Goal: Information Seeking & Learning: Understand process/instructions

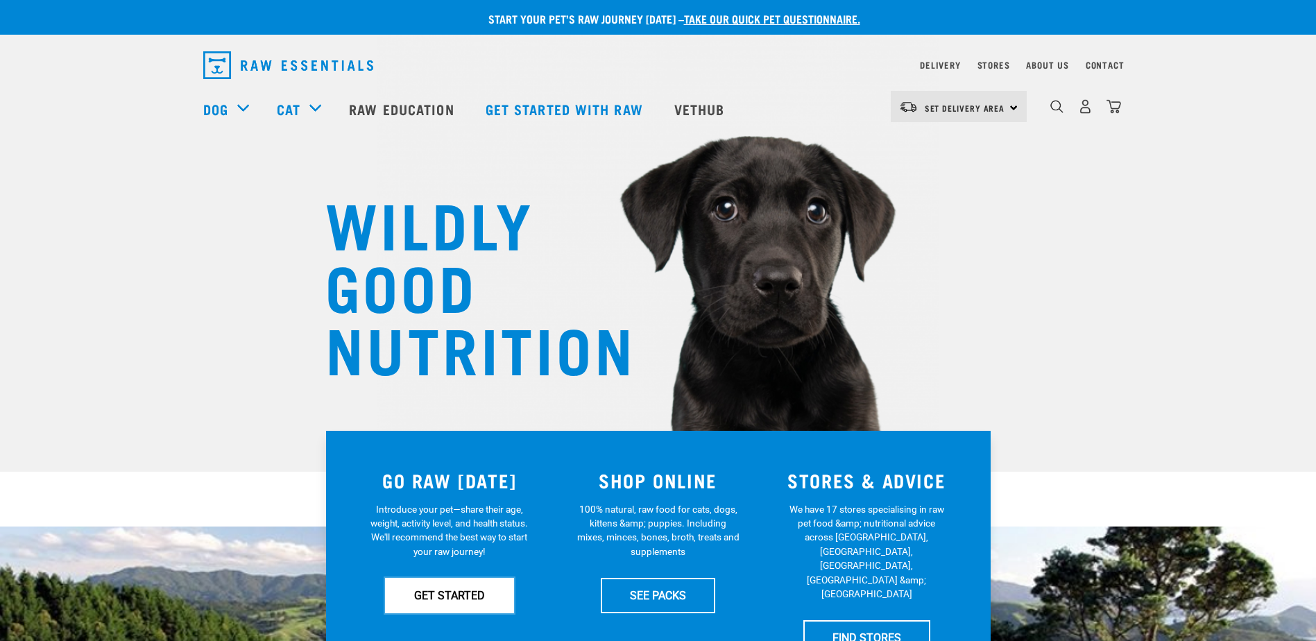
click at [441, 589] on link "GET STARTED" at bounding box center [449, 595] width 129 height 35
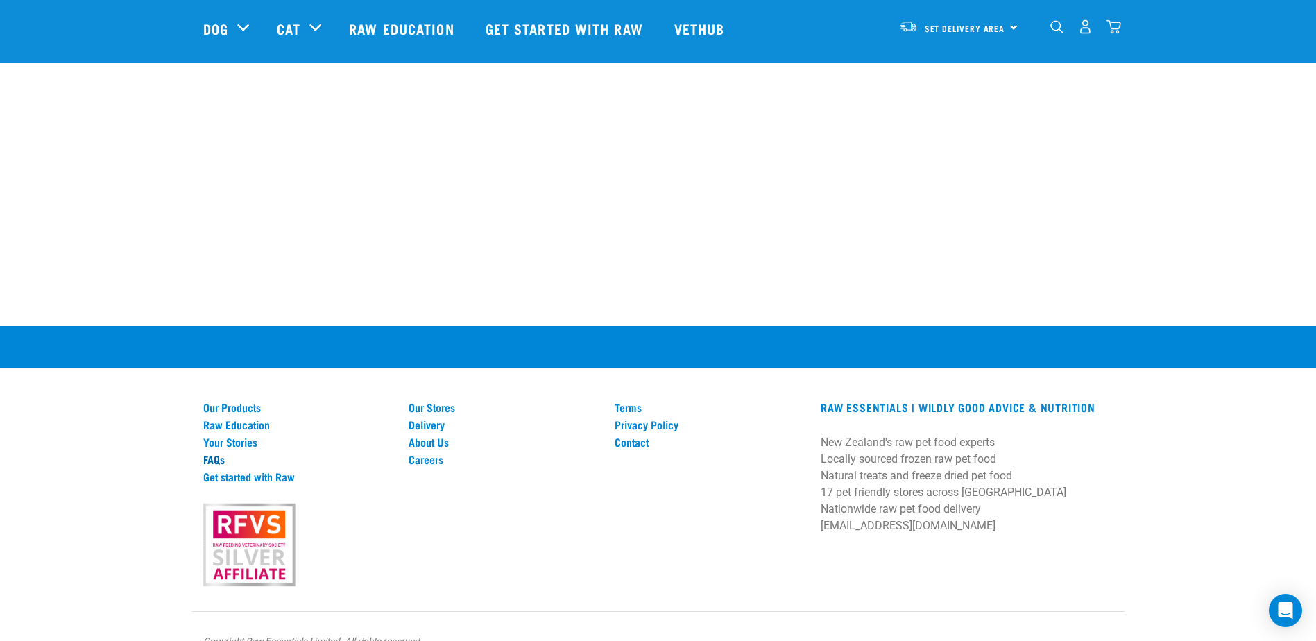
click at [210, 453] on link "FAQs" at bounding box center [297, 459] width 189 height 12
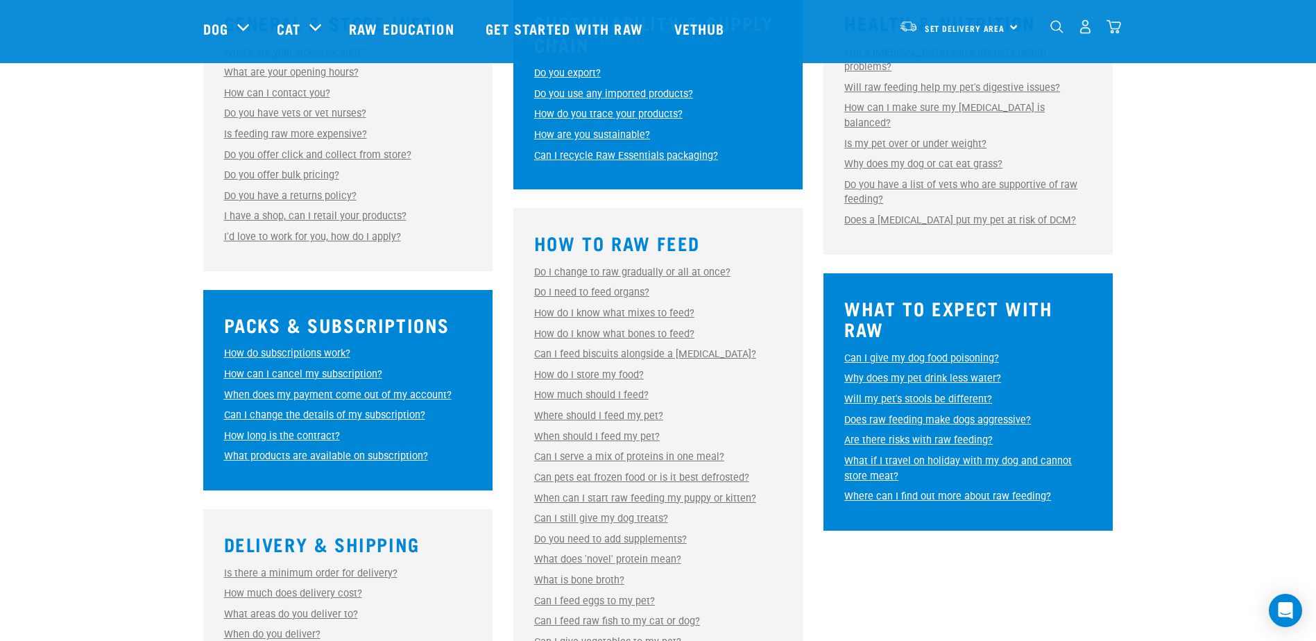
scroll to position [486, 0]
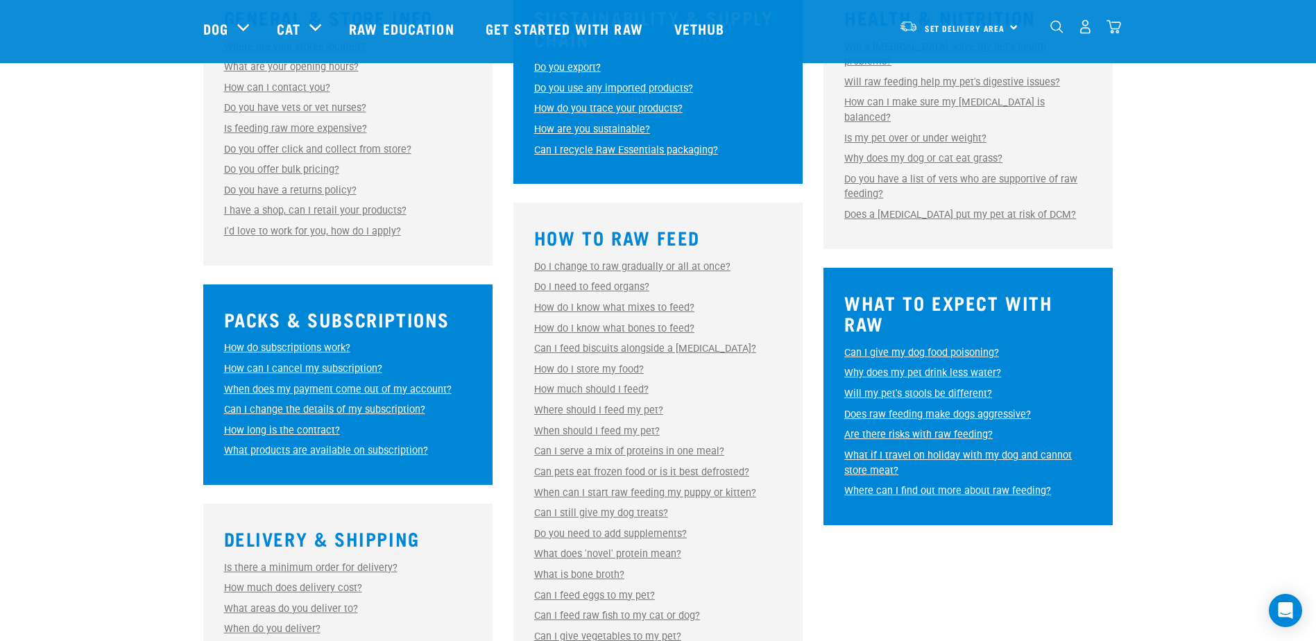
click at [613, 390] on link "How much should I feed?" at bounding box center [591, 390] width 114 height 12
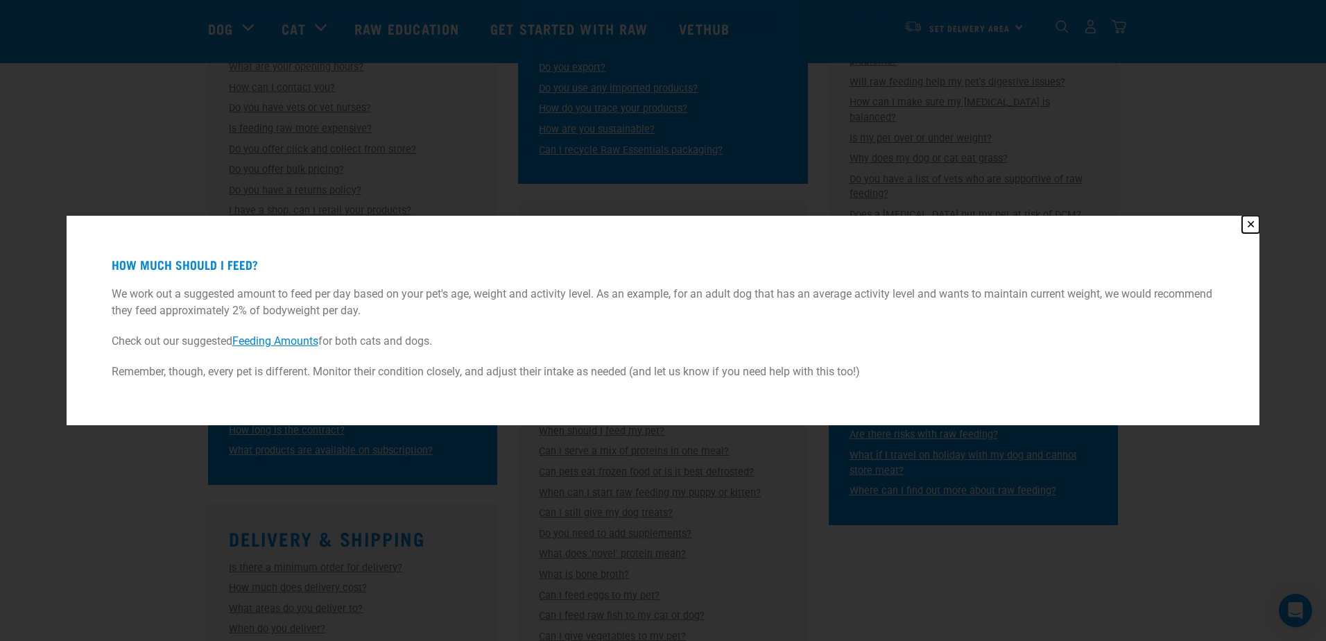
click at [1252, 223] on button "✕" at bounding box center [1250, 224] width 17 height 17
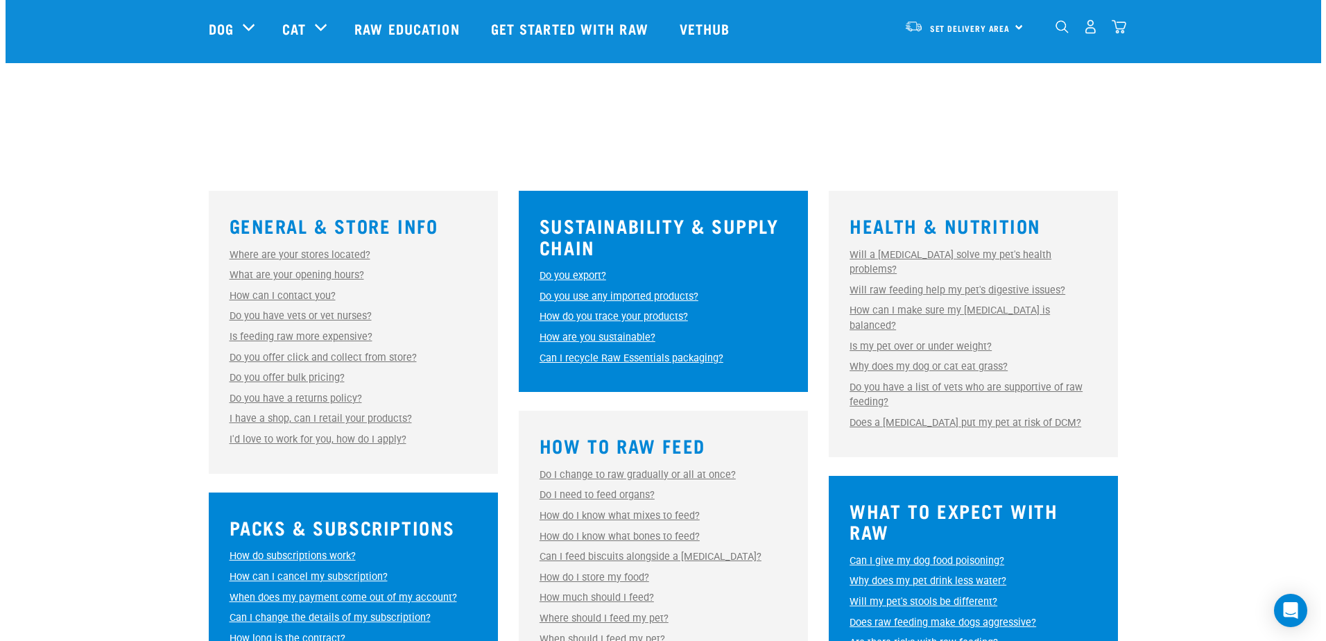
scroll to position [416, 0]
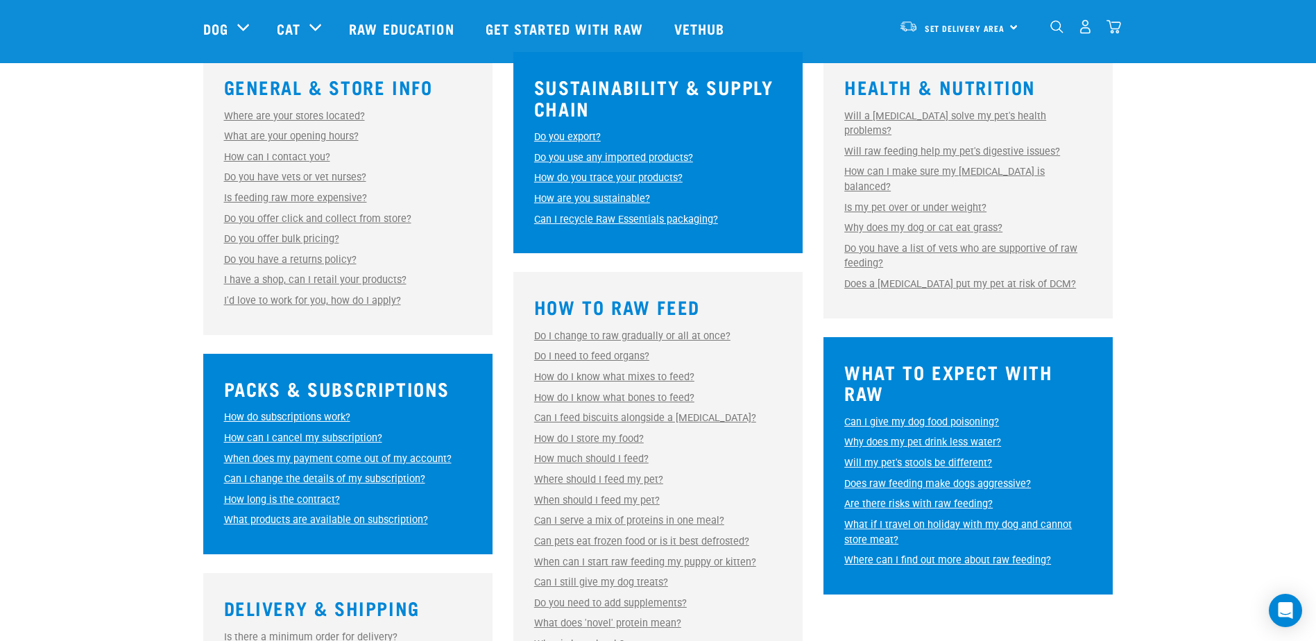
click at [599, 456] on link "How much should I feed?" at bounding box center [591, 459] width 114 height 12
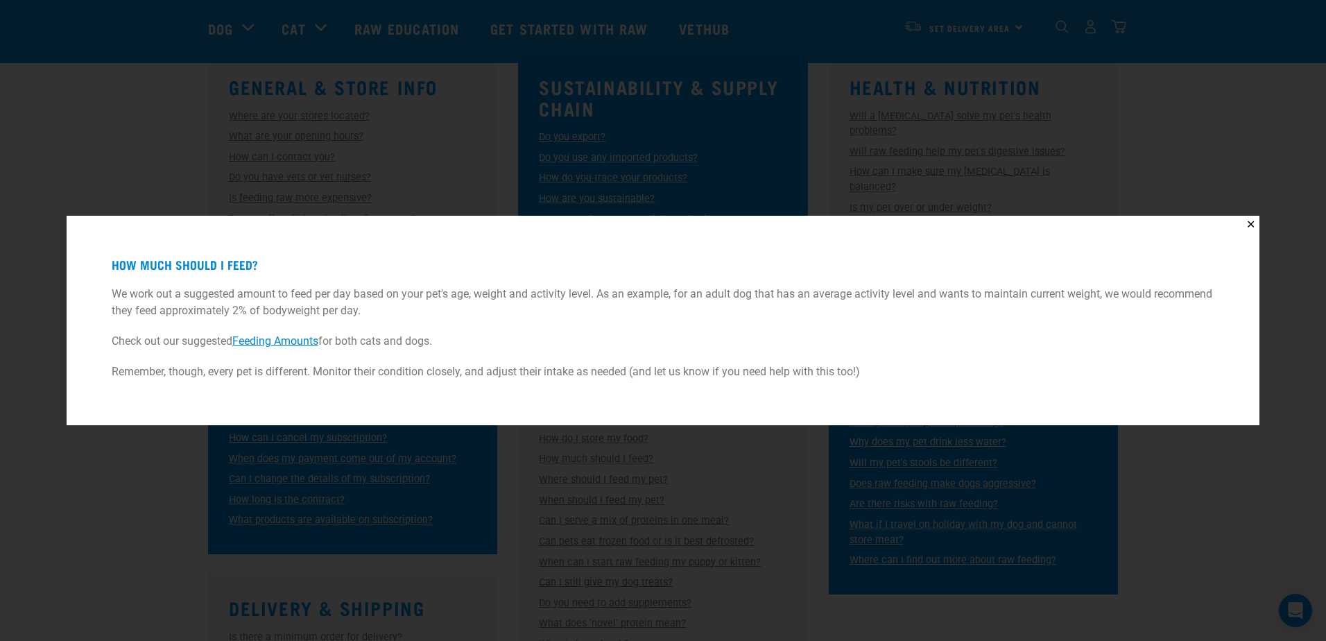
click at [301, 343] on link "Feeding Amounts" at bounding box center [275, 340] width 86 height 13
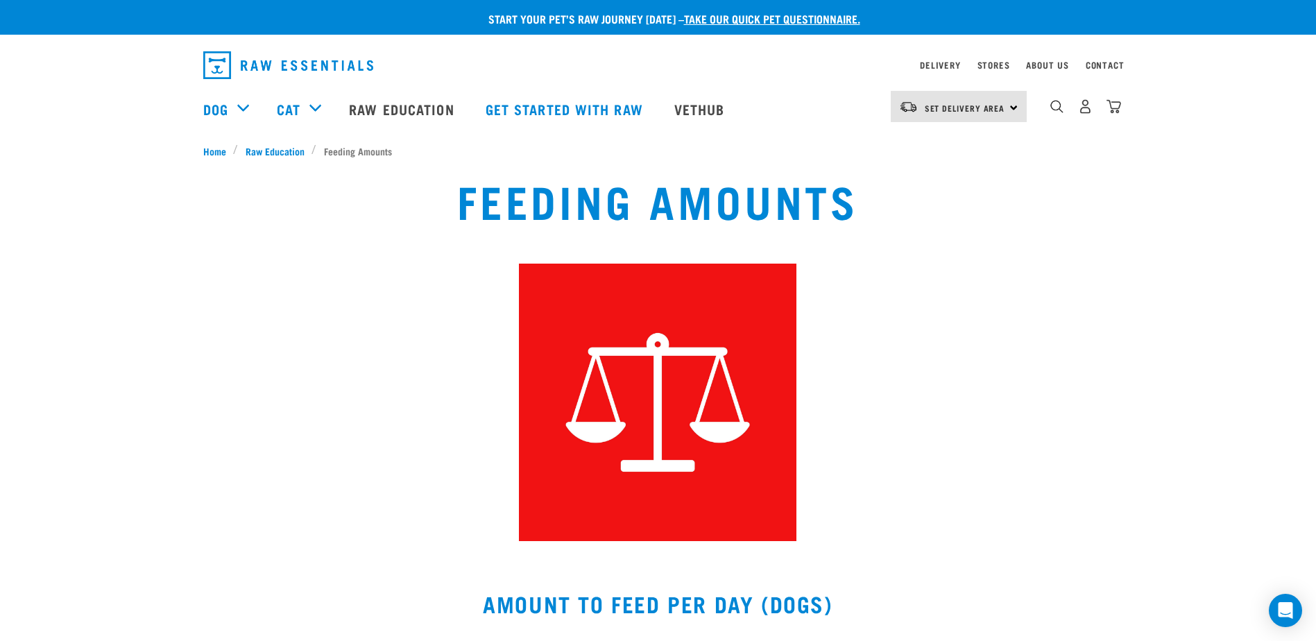
click at [948, 472] on div "Feeding Amounts" at bounding box center [658, 357] width 866 height 383
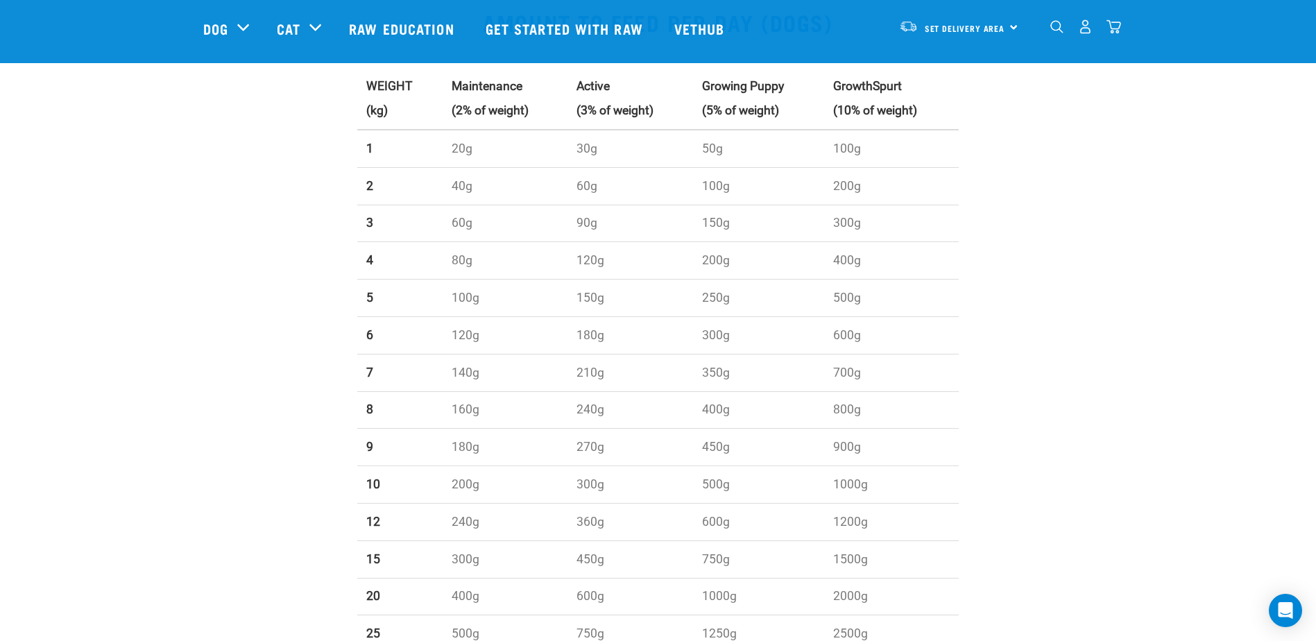
scroll to position [486, 0]
